Goal: Task Accomplishment & Management: Manage account settings

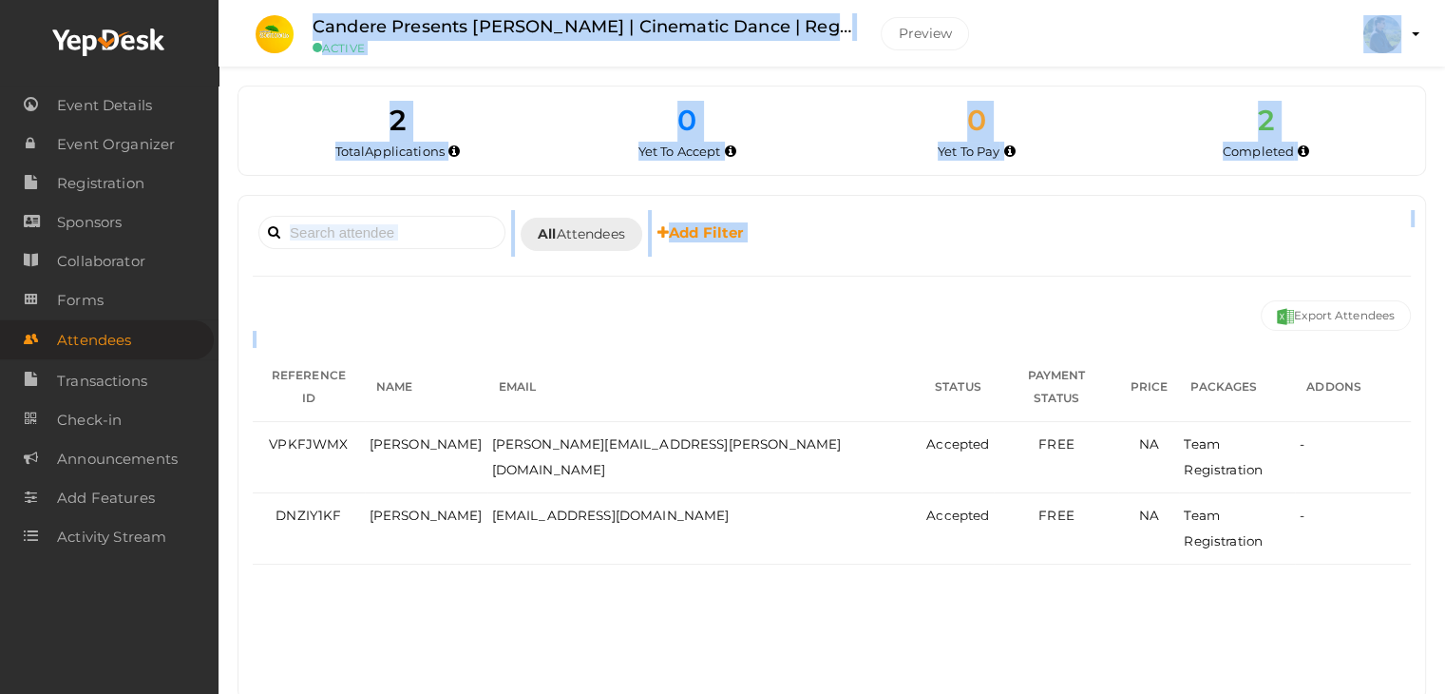
drag, startPoint x: 312, startPoint y: 25, endPoint x: 1110, endPoint y: 552, distance: 956.7
click at [1211, 544] on div "Candere Presents Prathidhwani Onaravam | Cinematic Dance | Registration ACTIVE …" at bounding box center [832, 369] width 1227 height 738
click at [859, 563] on div "Booked for Today Today Tomorrow This Week Custom Date All Attendees All Yet to …" at bounding box center [832, 448] width 1187 height 504
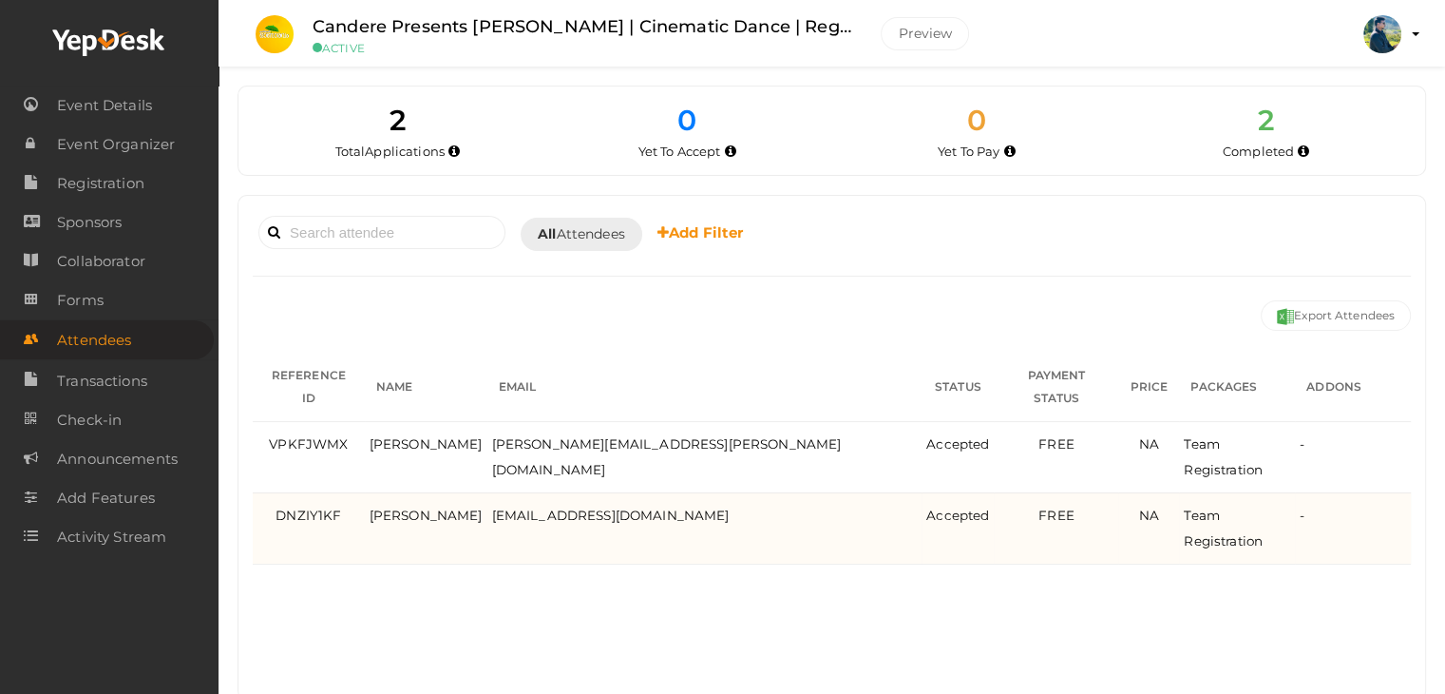
drag, startPoint x: 312, startPoint y: 23, endPoint x: 1310, endPoint y: 535, distance: 1122.4
click at [1310, 535] on div "Candere Presents Prathidhwani Onaravam | Cinematic Dance | Registration ACTIVE …" at bounding box center [832, 369] width 1227 height 738
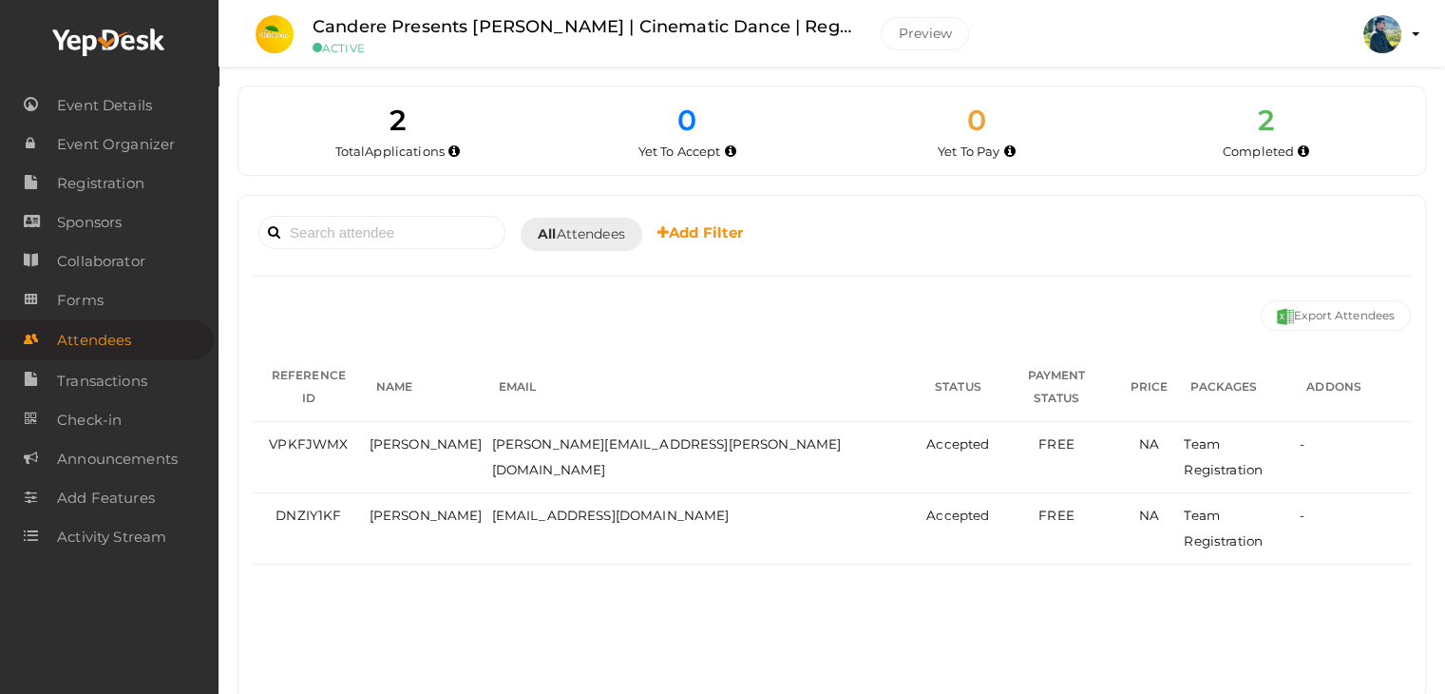
click at [1054, 586] on div "Booked for Today Today Tomorrow This Week Custom Date All Attendees All Yet to …" at bounding box center [832, 448] width 1187 height 504
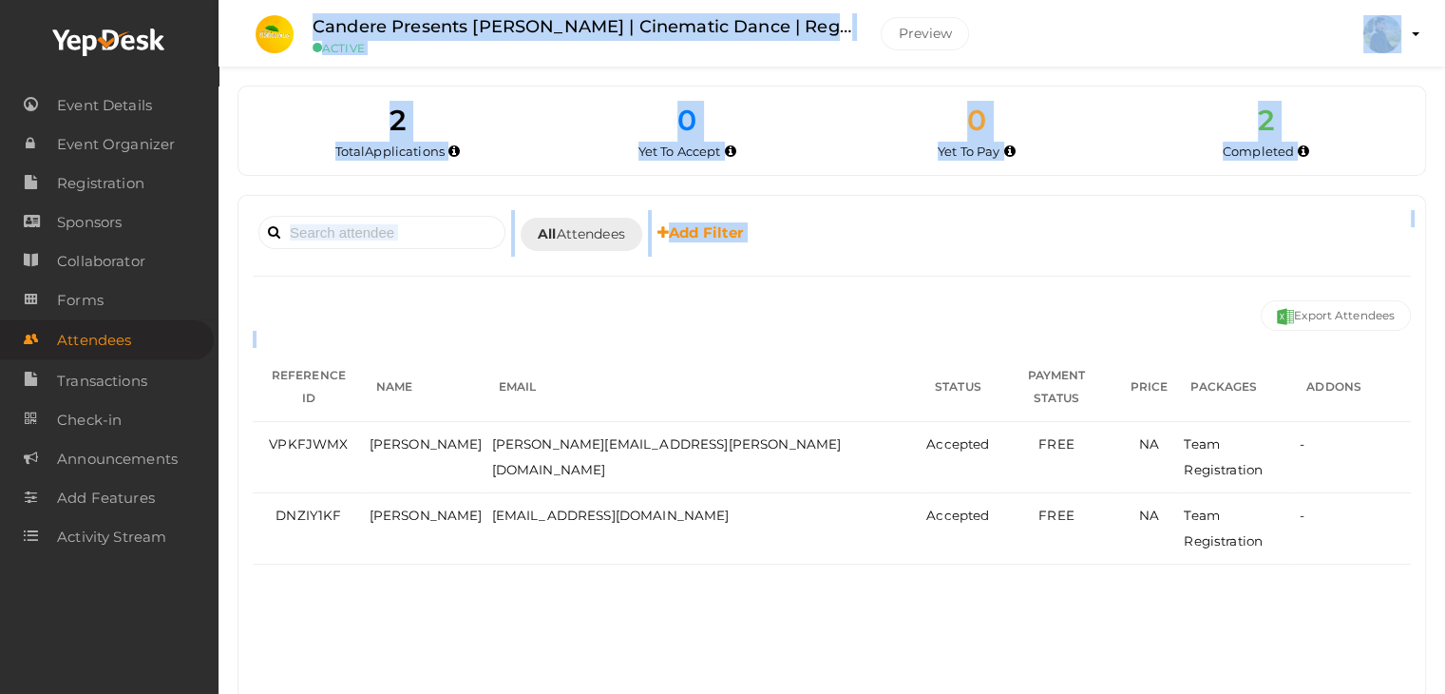
drag, startPoint x: 1380, startPoint y: 590, endPoint x: 341, endPoint y: 127, distance: 1137.0
click at [305, 24] on div "Candere Presents Prathidhwani Onaravam | Cinematic Dance | Registration ACTIVE …" at bounding box center [832, 369] width 1227 height 738
click at [268, 149] on div "Total Applications" at bounding box center [397, 151] width 261 height 19
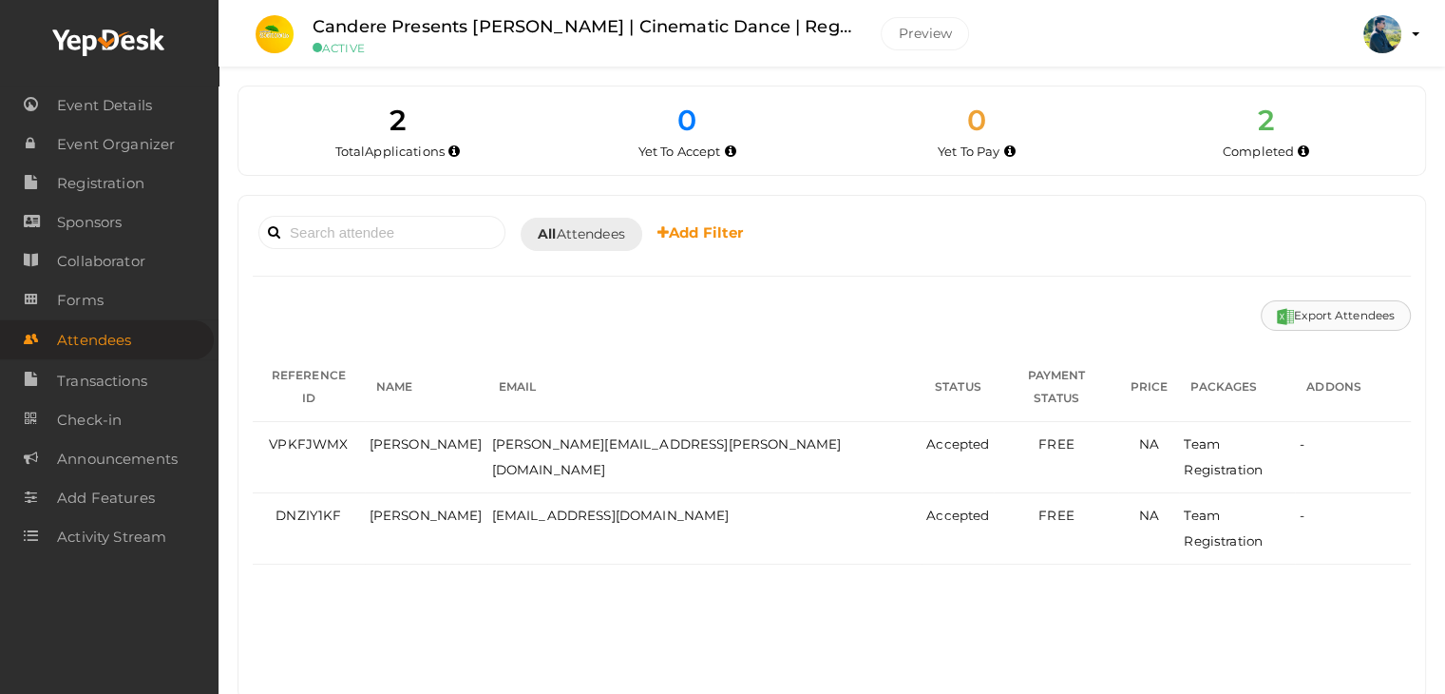
click at [1319, 315] on button "Export Attendees" at bounding box center [1336, 315] width 150 height 30
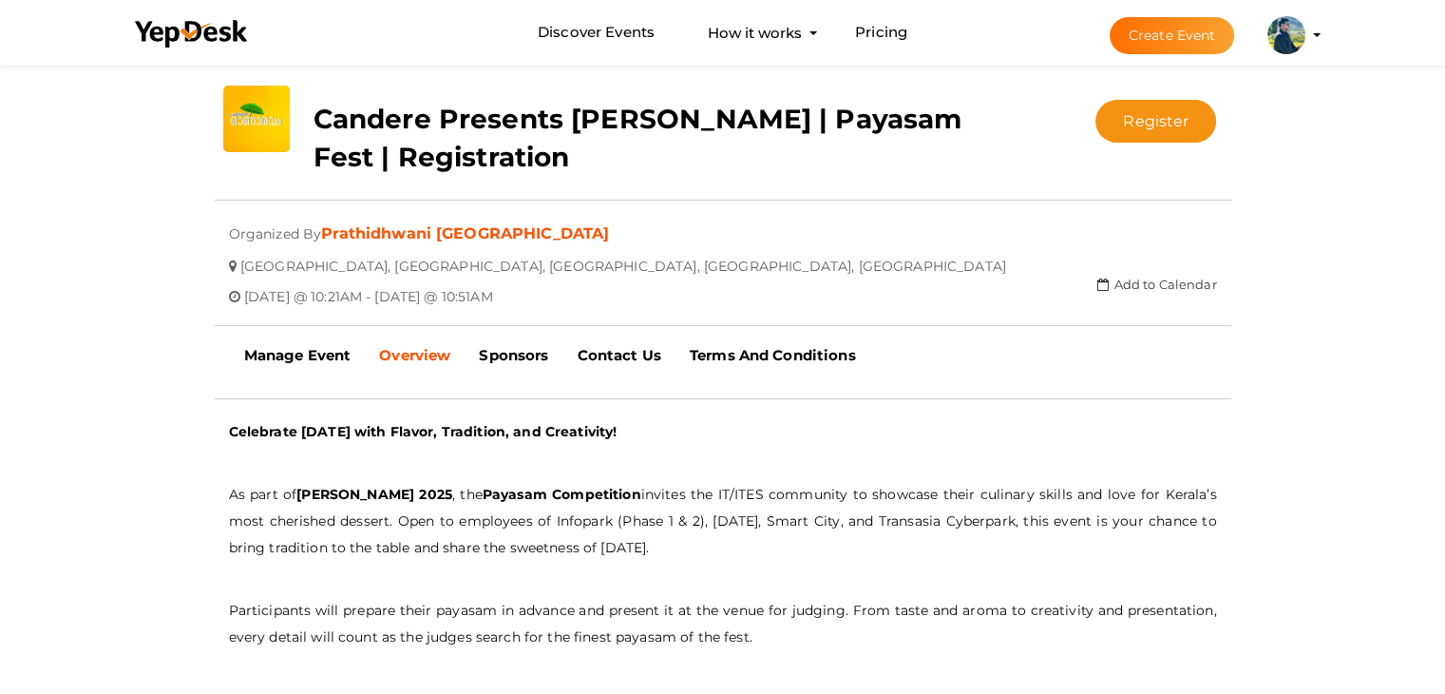
scroll to position [285, 0]
